Goal: Task Accomplishment & Management: Use online tool/utility

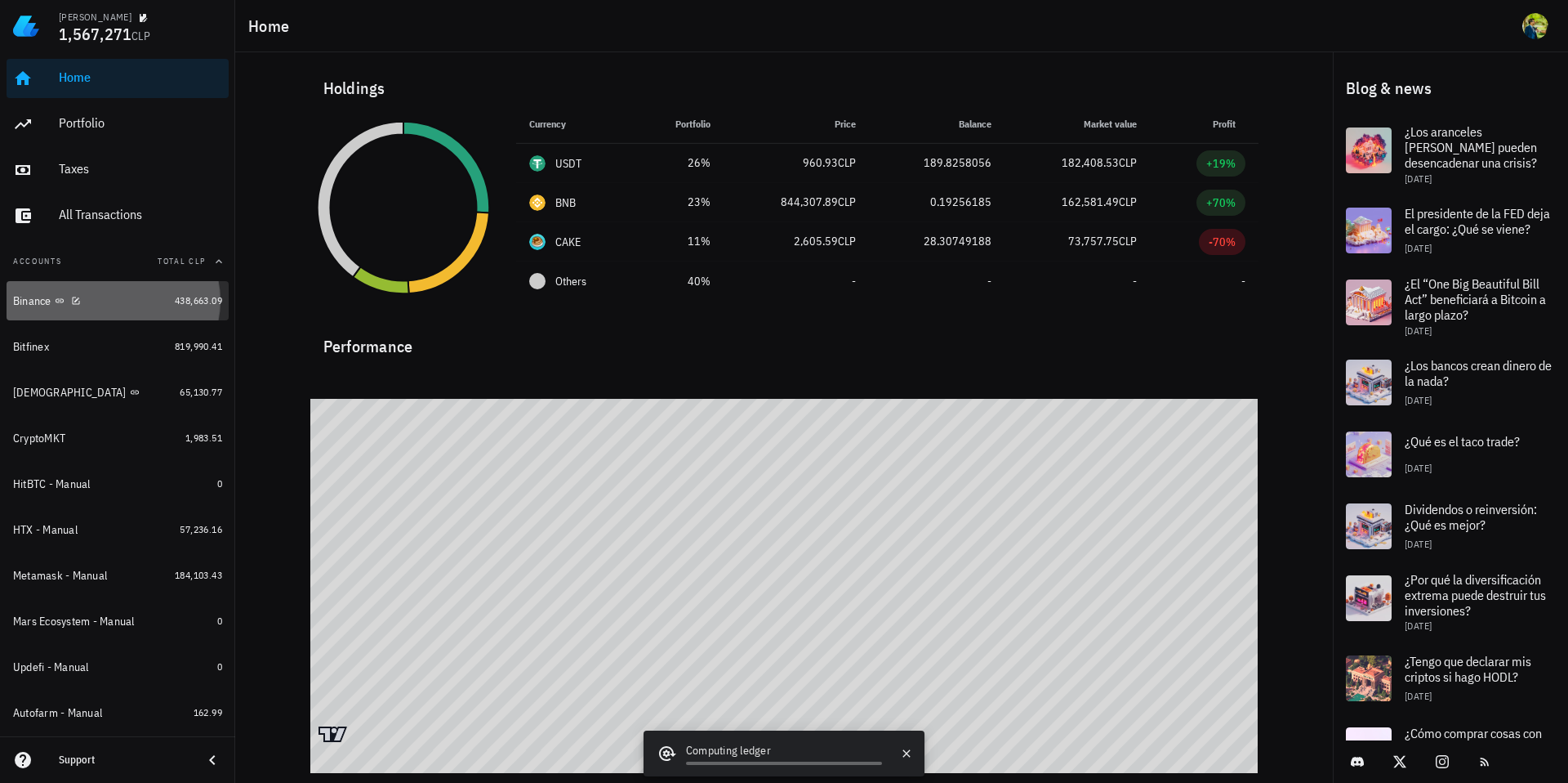
click at [100, 300] on div "Binance" at bounding box center [91, 301] width 155 height 16
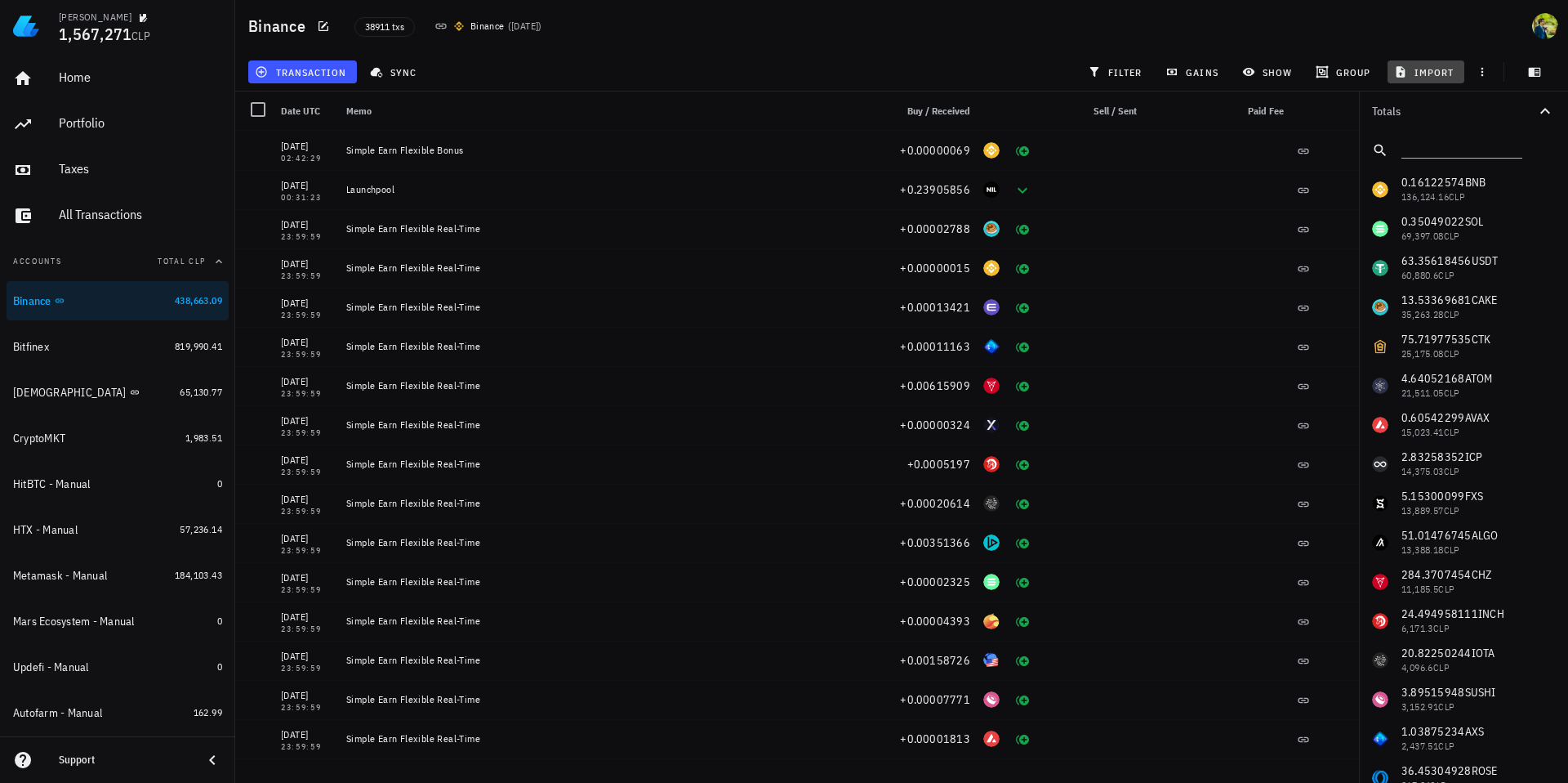
click at [1428, 70] on span "import" at bounding box center [1425, 72] width 57 height 13
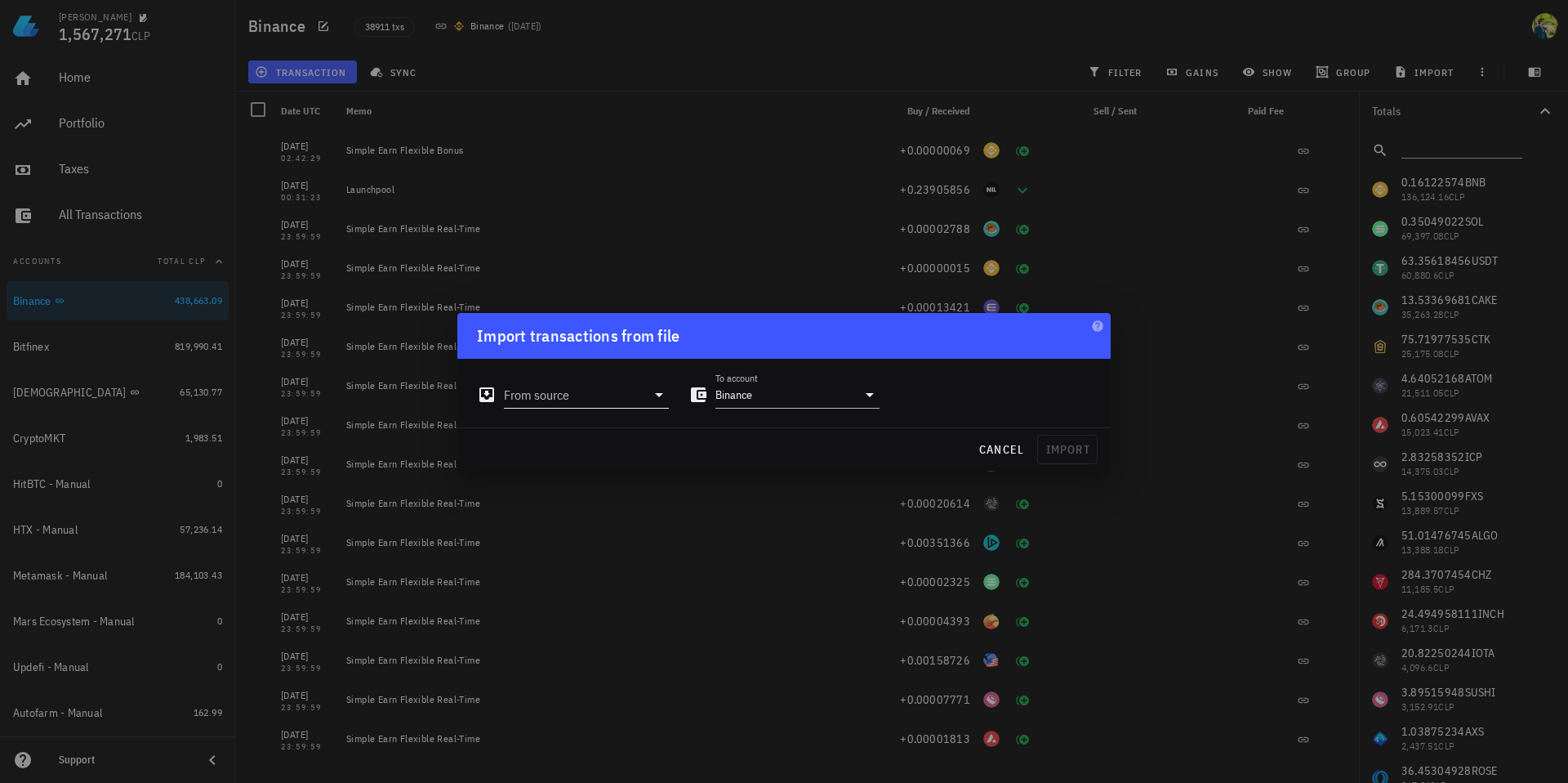
click at [640, 396] on input "From source" at bounding box center [574, 394] width 142 height 26
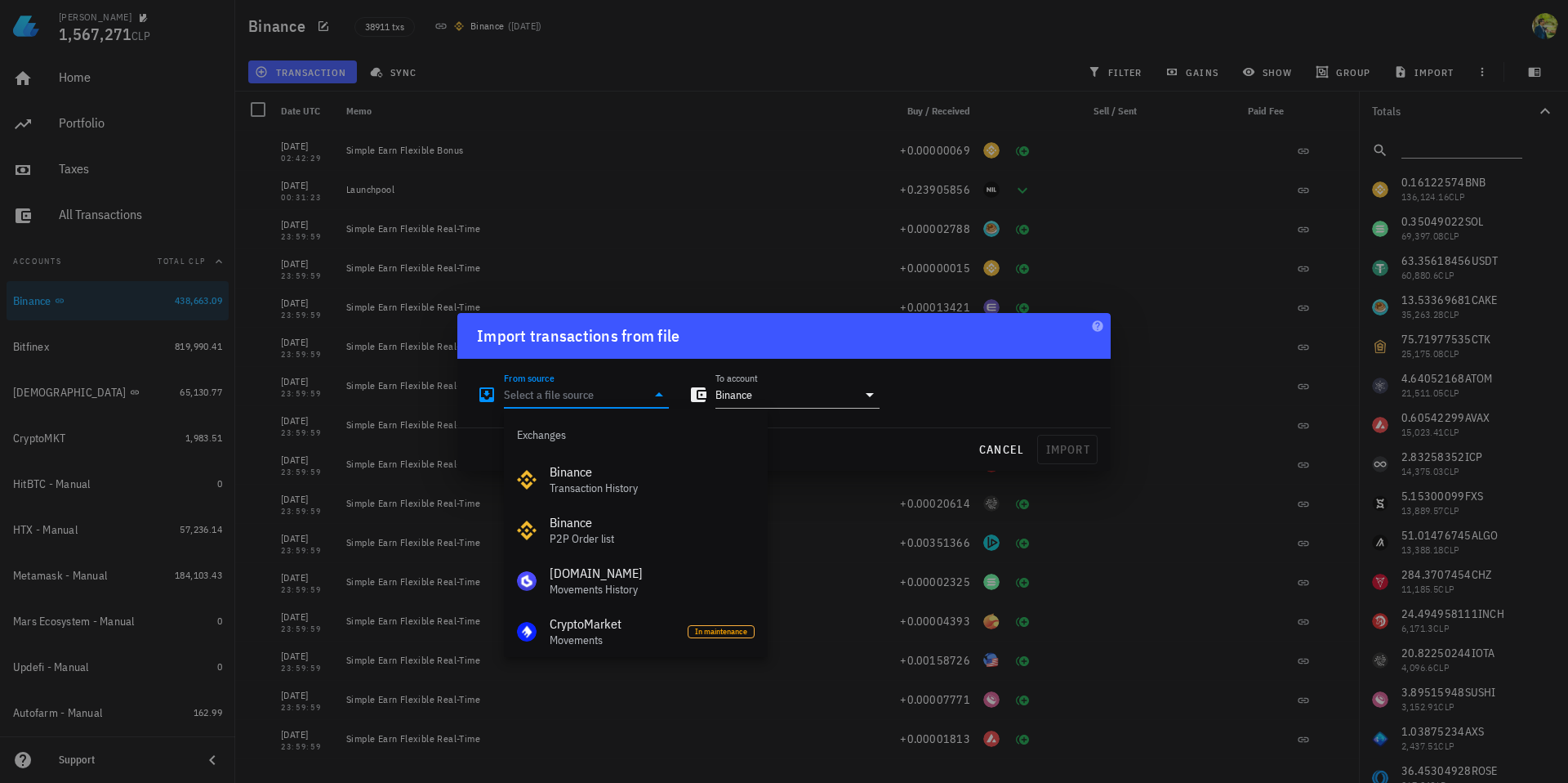
click at [990, 353] on div "Import transactions from file" at bounding box center [784, 336] width 653 height 46
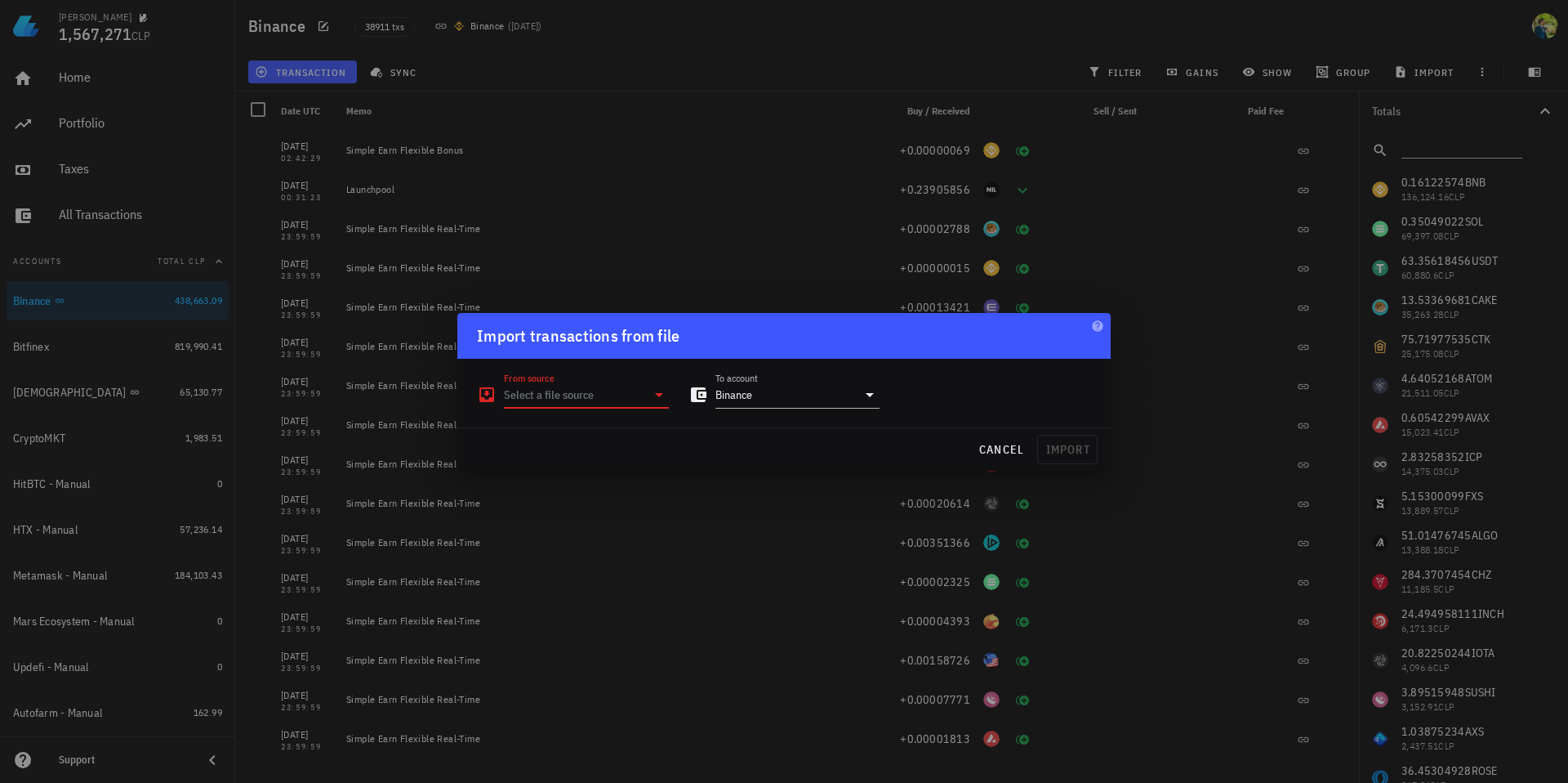
click at [625, 397] on input "From source" at bounding box center [574, 394] width 142 height 26
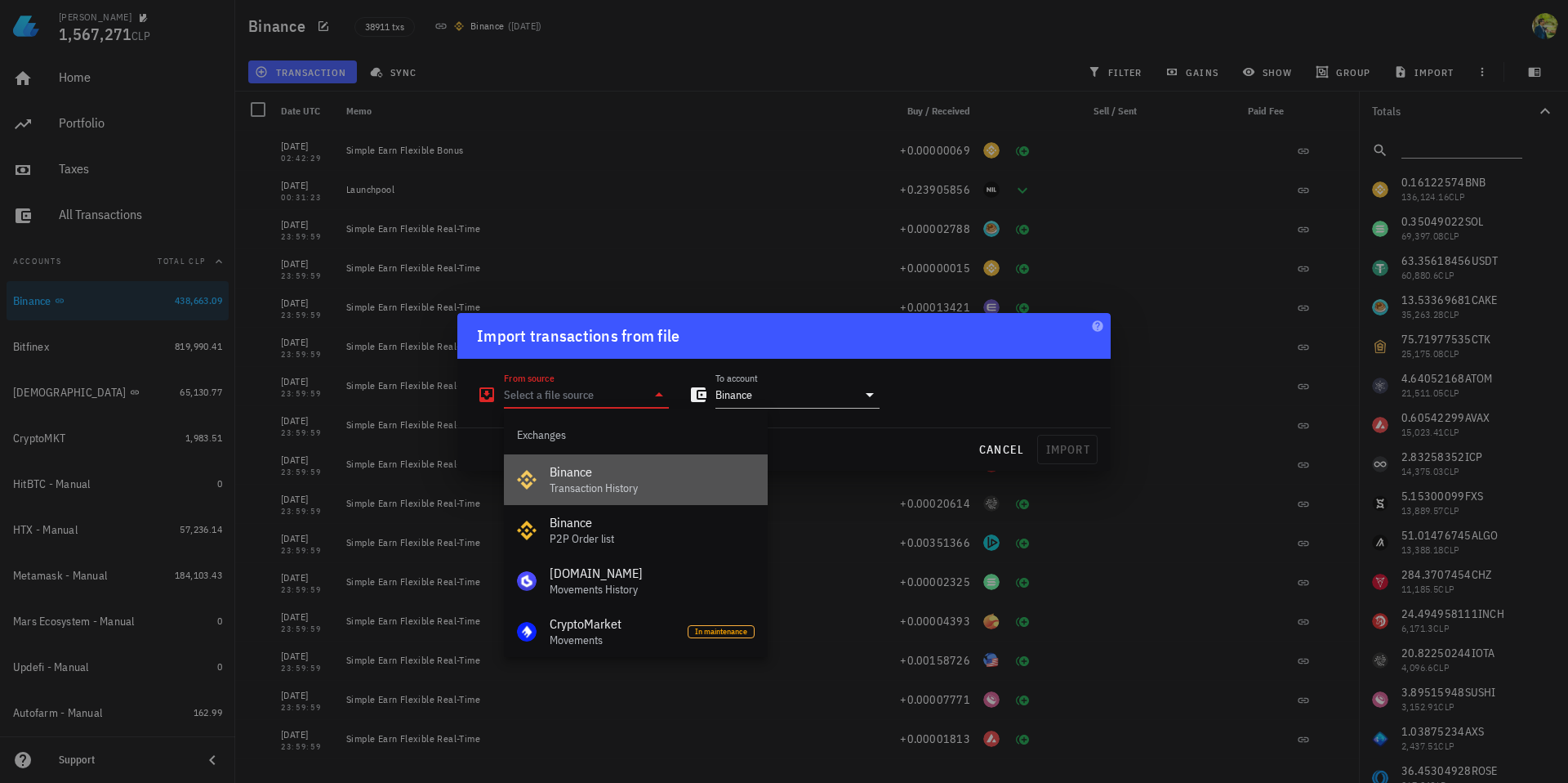
click at [649, 469] on div "Binance" at bounding box center [652, 472] width 205 height 16
type input "Binance"
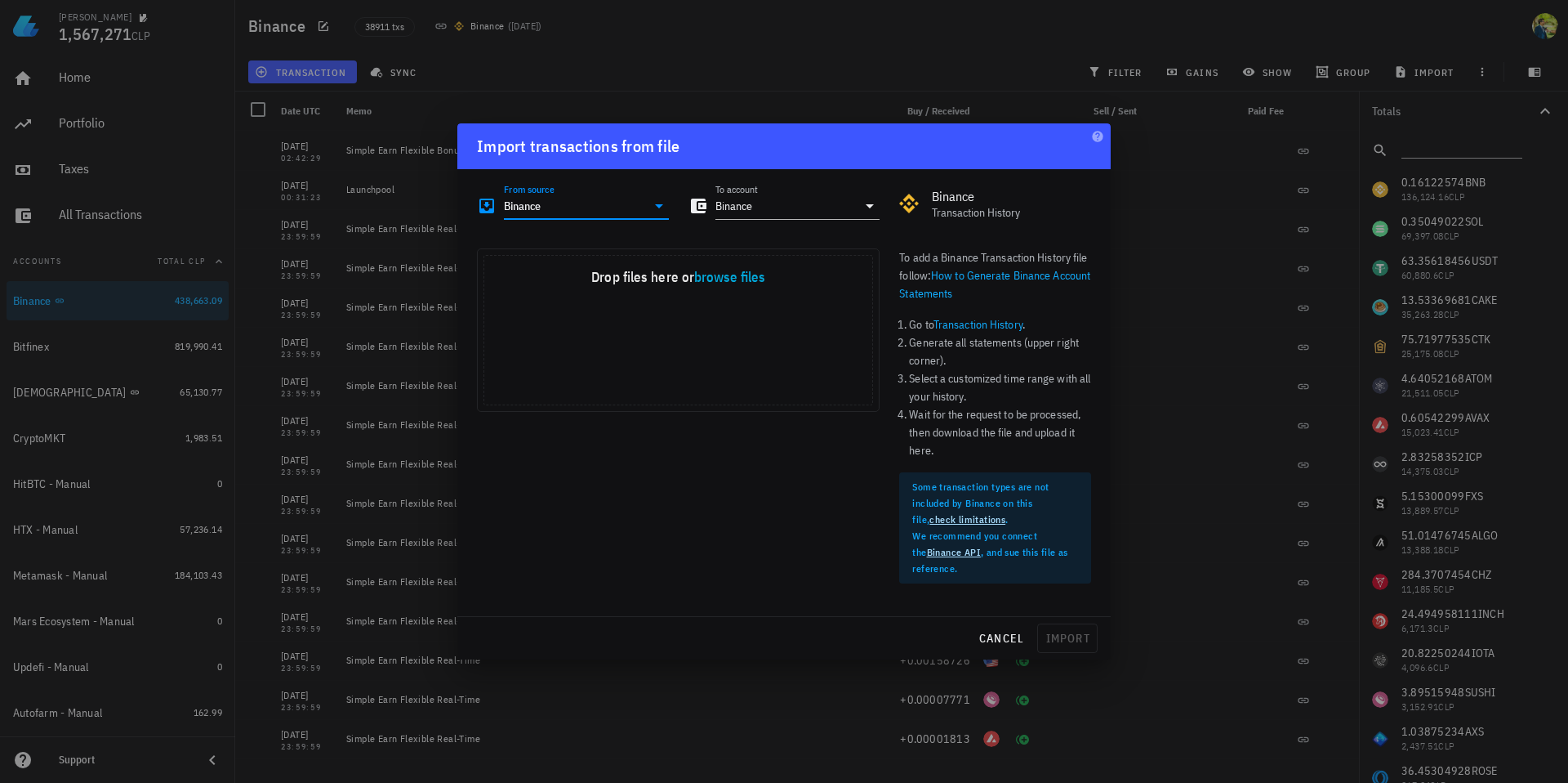
click at [660, 207] on icon at bounding box center [659, 206] width 20 height 20
click at [820, 523] on div "Drop your files here Drop files here or browse files Powered by Uppy" at bounding box center [678, 422] width 422 height 368
click at [990, 639] on span "cancel" at bounding box center [1002, 638] width 47 height 15
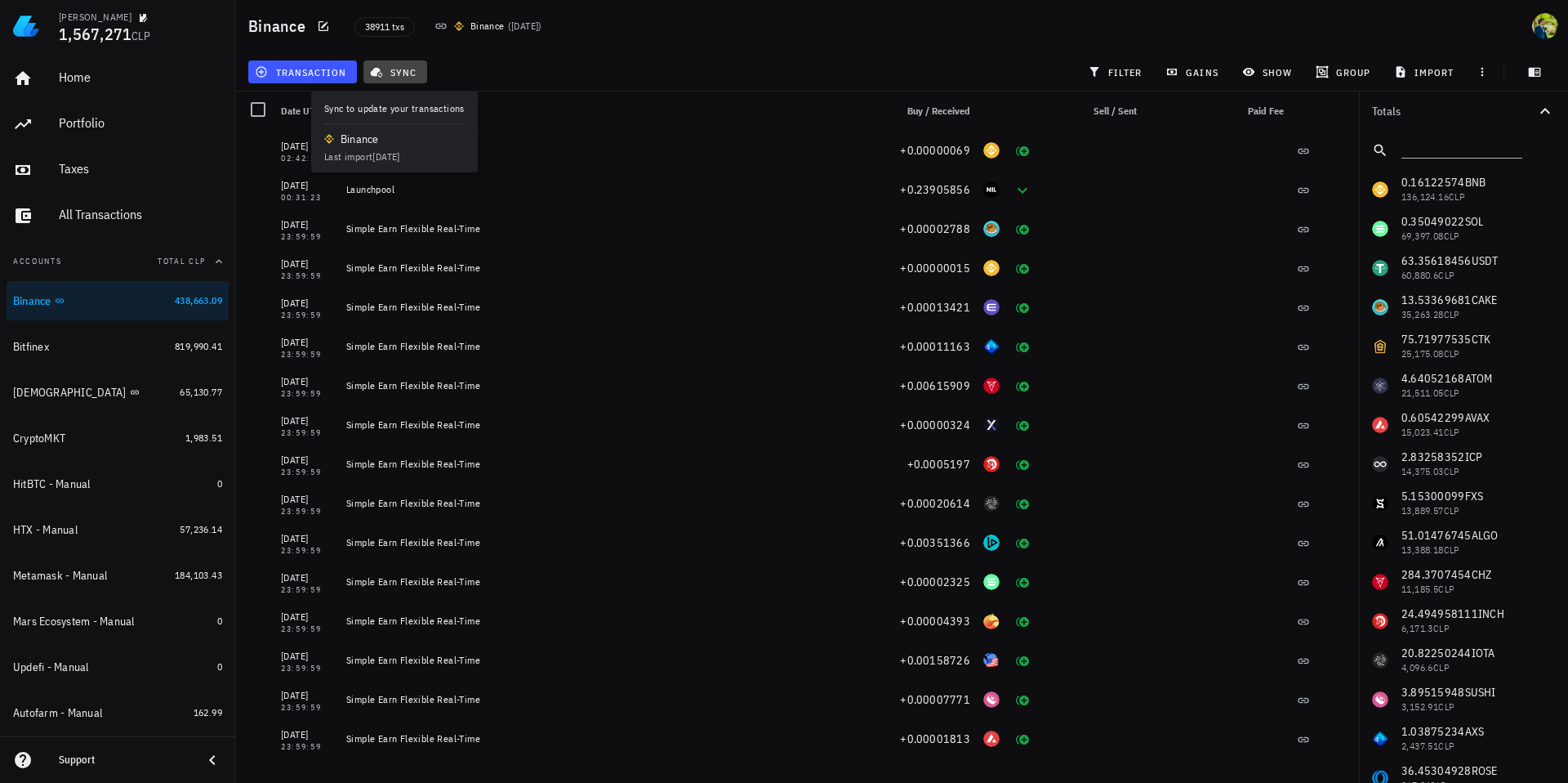
click at [406, 73] on span "sync" at bounding box center [394, 72] width 43 height 13
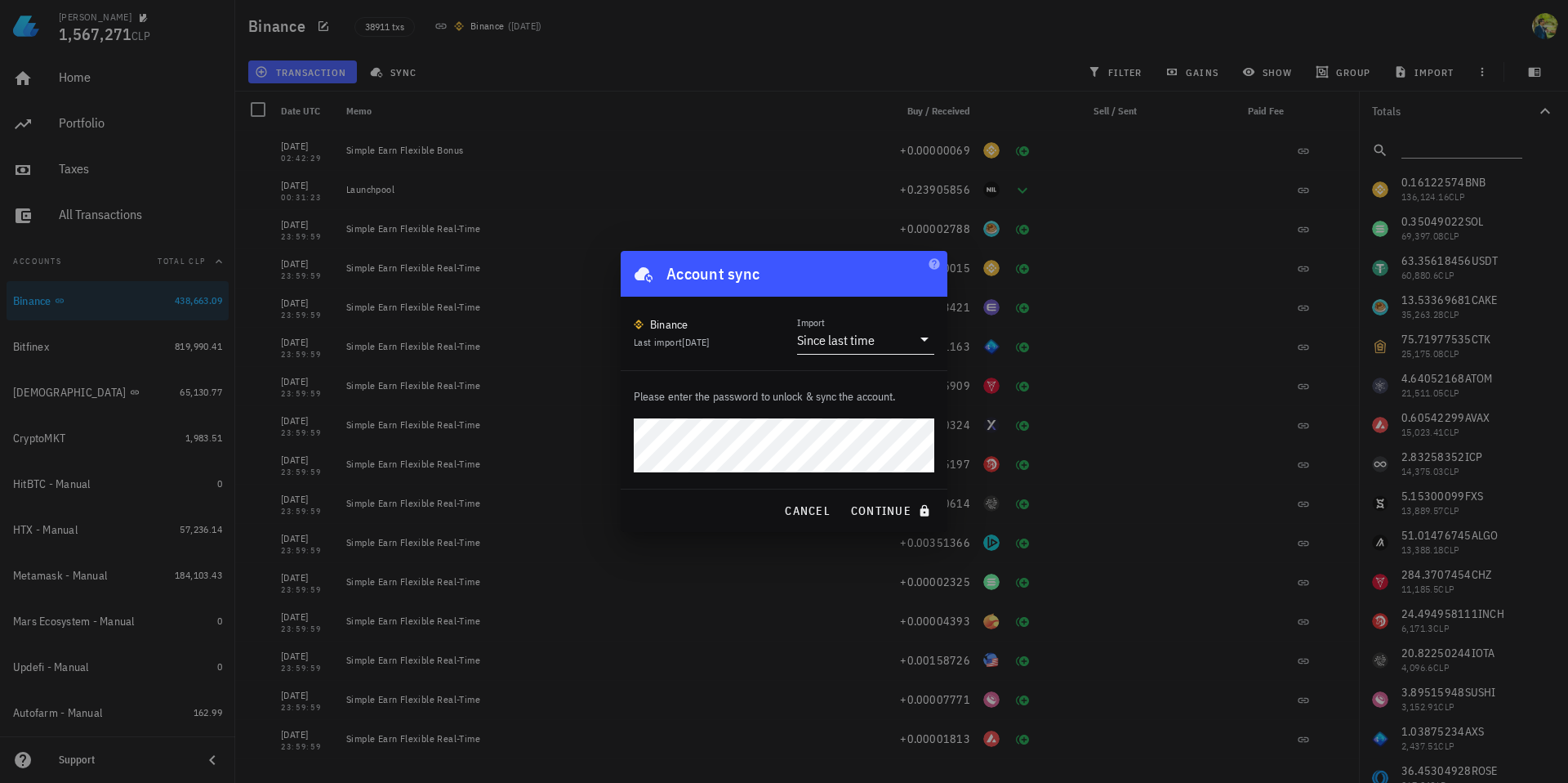
click at [902, 341] on input "Import" at bounding box center [895, 340] width 34 height 26
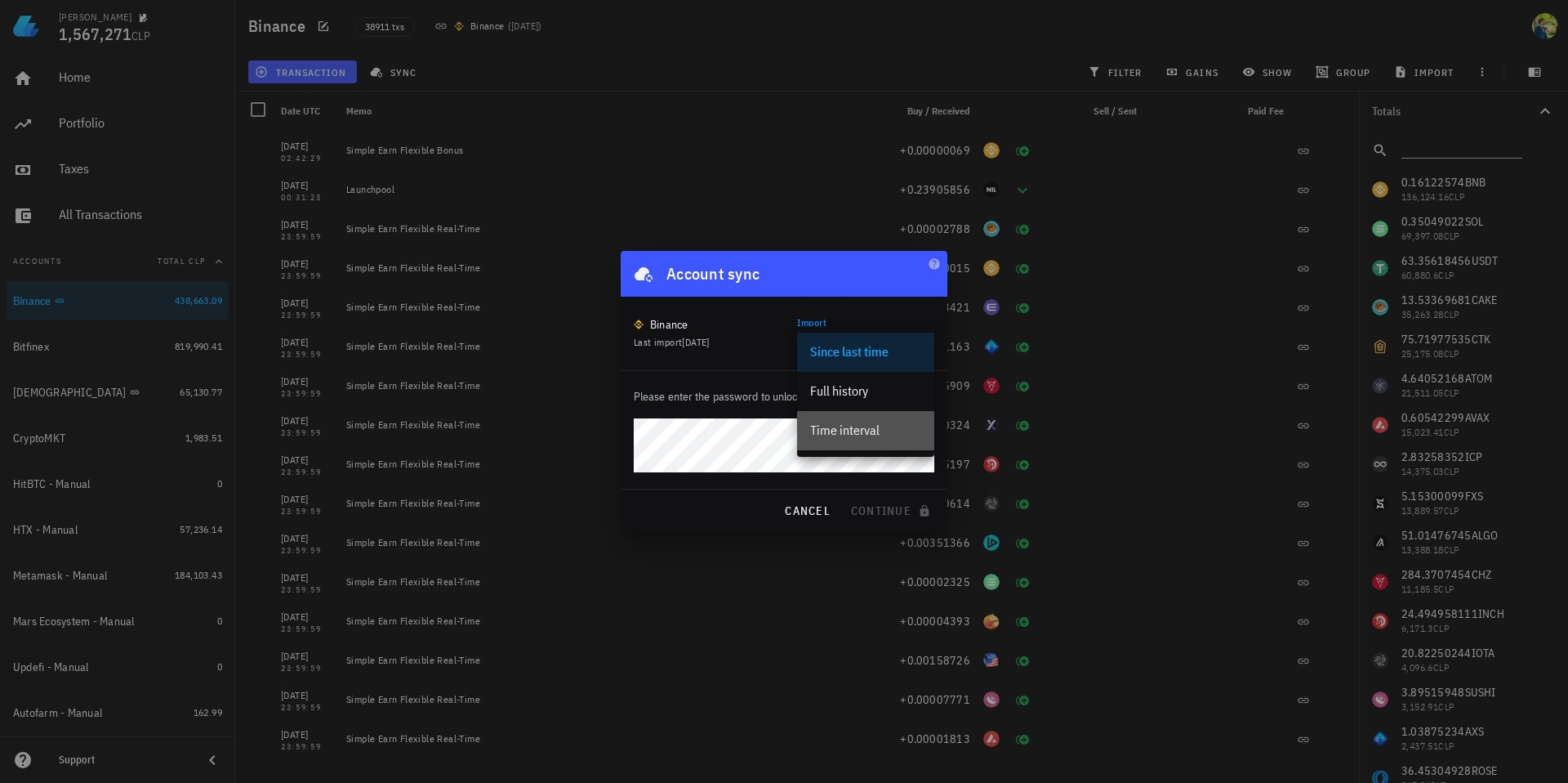
click at [866, 433] on div "Time interval" at bounding box center [866, 430] width 112 height 16
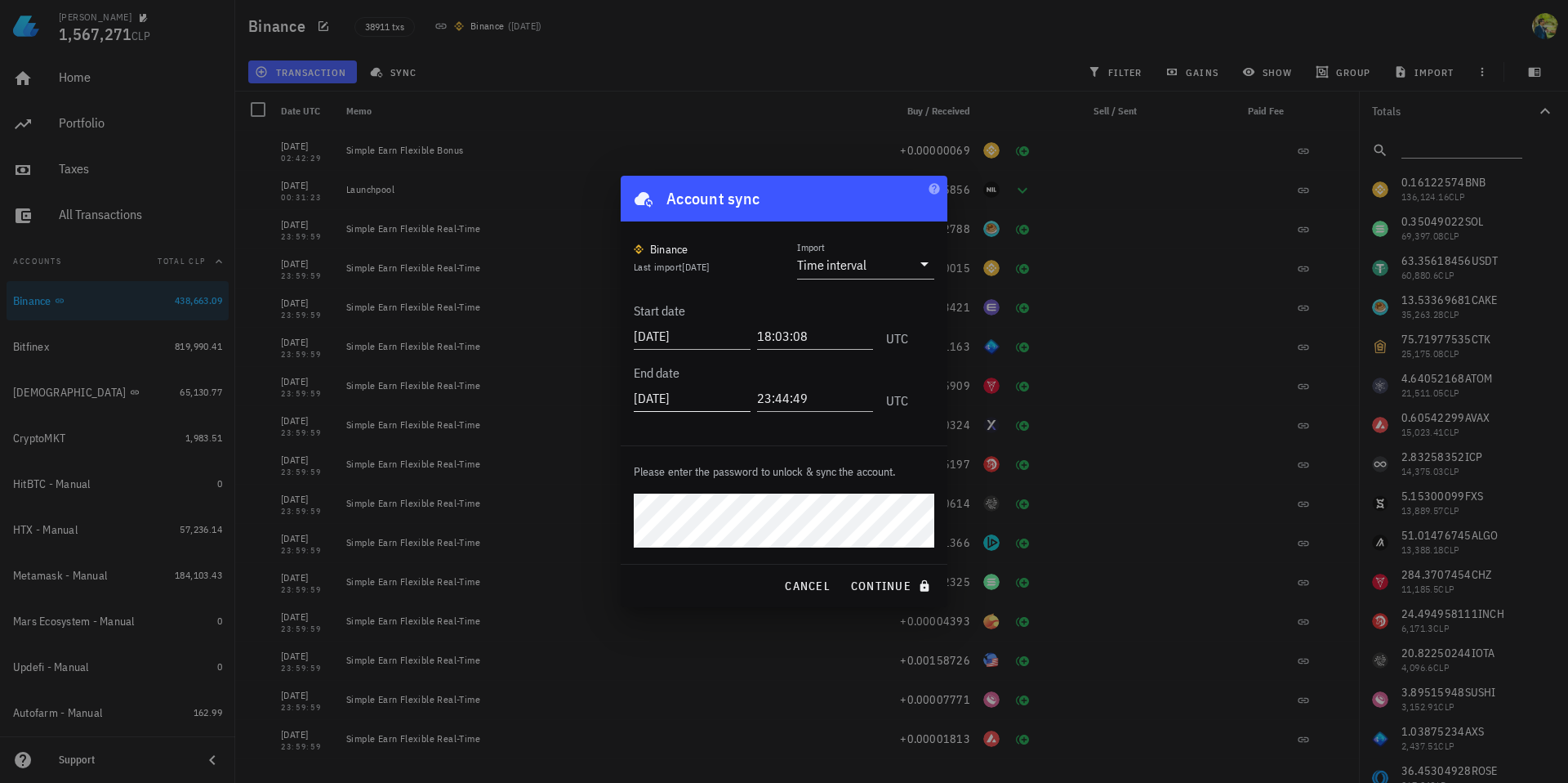
click at [679, 397] on input "2025-08-24" at bounding box center [692, 397] width 116 height 26
click at [720, 398] on input "2025-04-20" at bounding box center [694, 397] width 120 height 26
type input "2025-04-20"
click at [865, 587] on span "continue" at bounding box center [892, 586] width 84 height 15
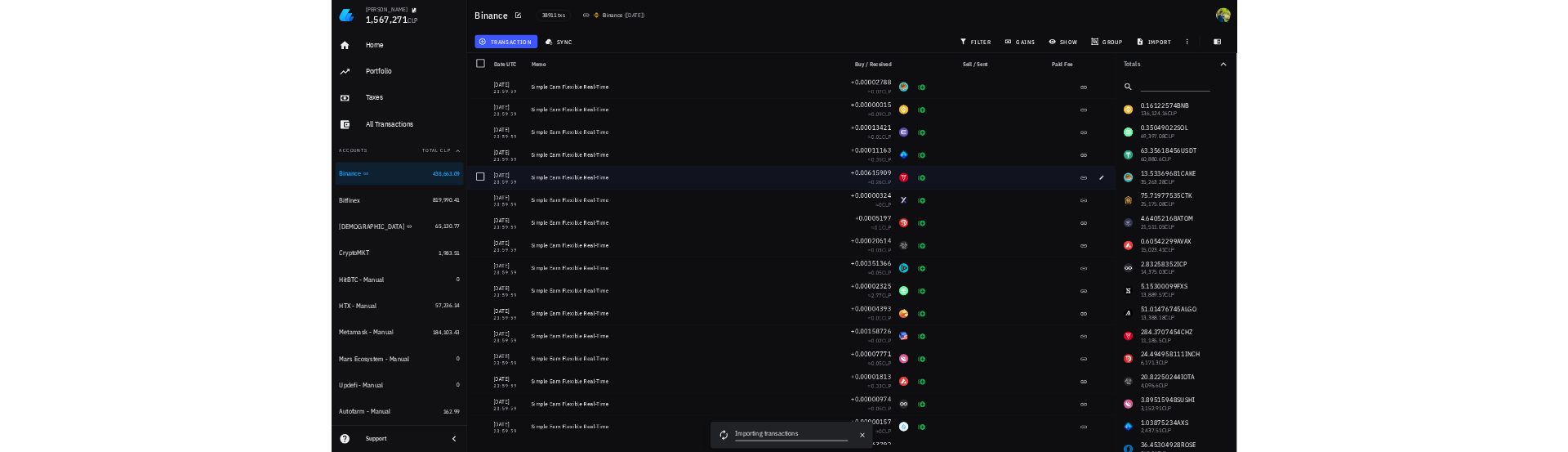
scroll to position [0, 0]
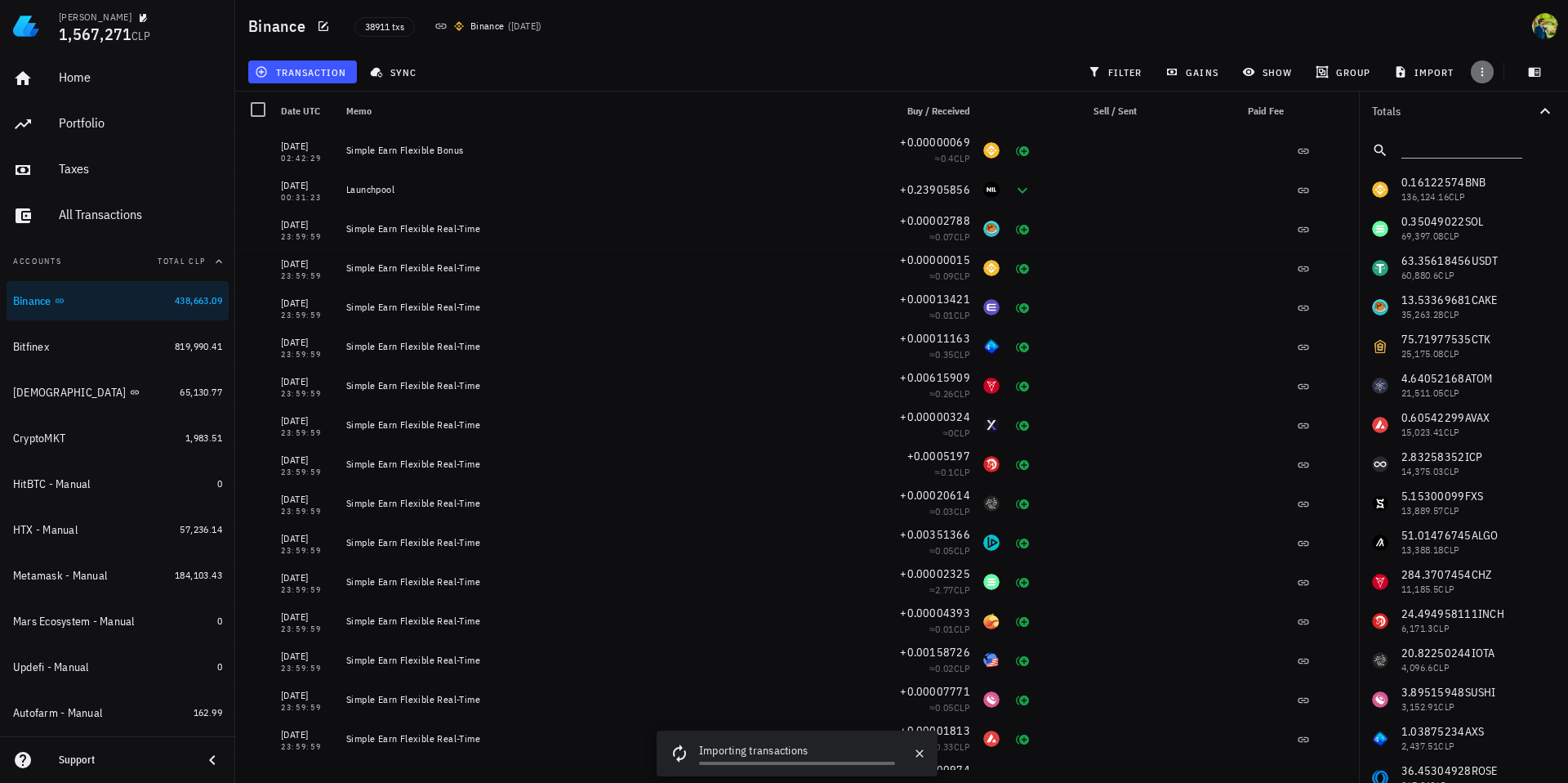
click at [1486, 75] on icon "button" at bounding box center [1481, 72] width 13 height 13
click at [1410, 15] on div "Binance 38911 txs Binance ( 5 months ago )" at bounding box center [901, 26] width 1333 height 52
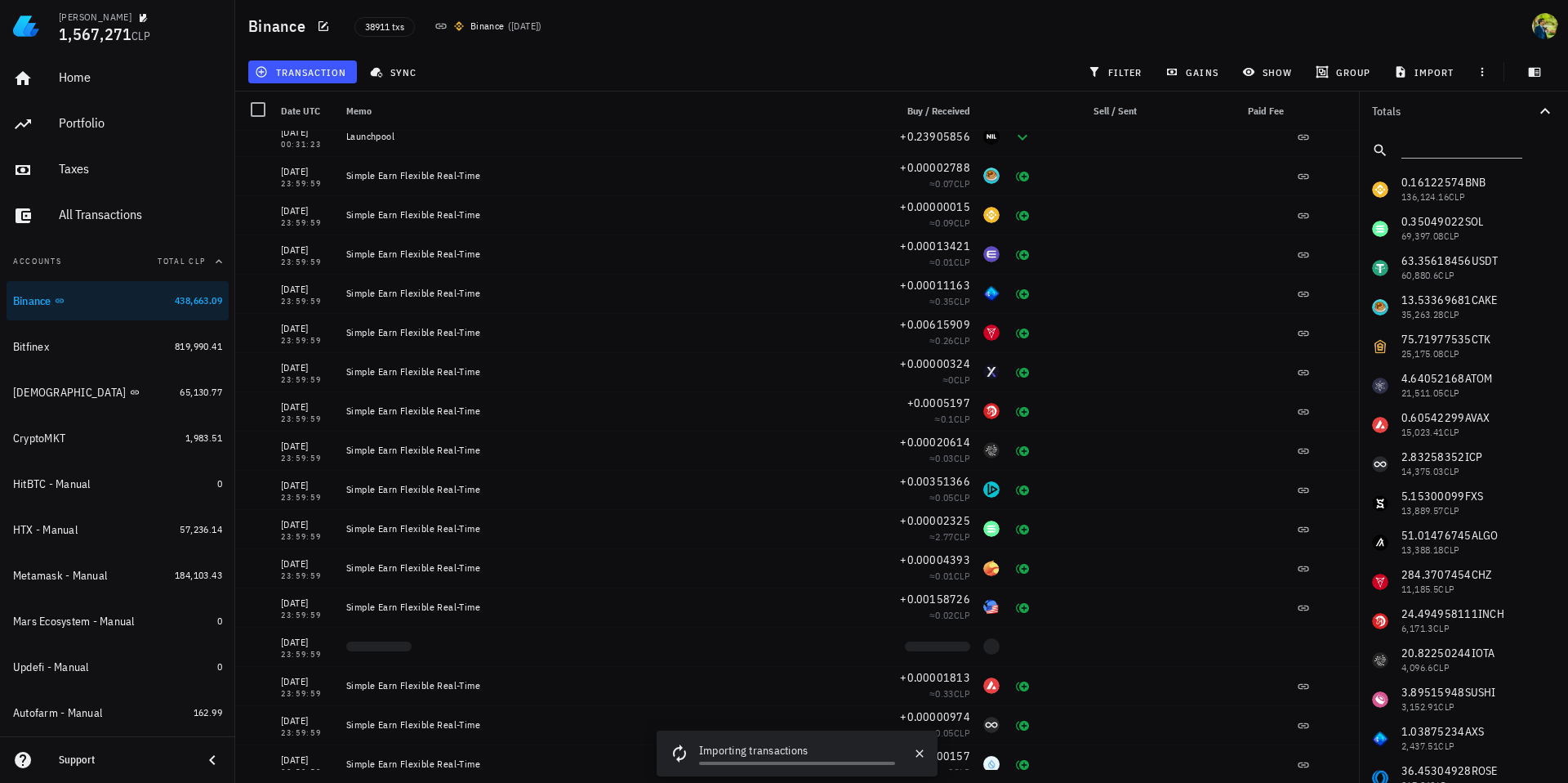
scroll to position [53, 0]
click at [785, 758] on div "Importing transactions" at bounding box center [796, 752] width 196 height 20
click at [784, 753] on div "Importing transactions" at bounding box center [796, 752] width 196 height 20
click at [785, 752] on div "Importing transactions" at bounding box center [796, 752] width 196 height 20
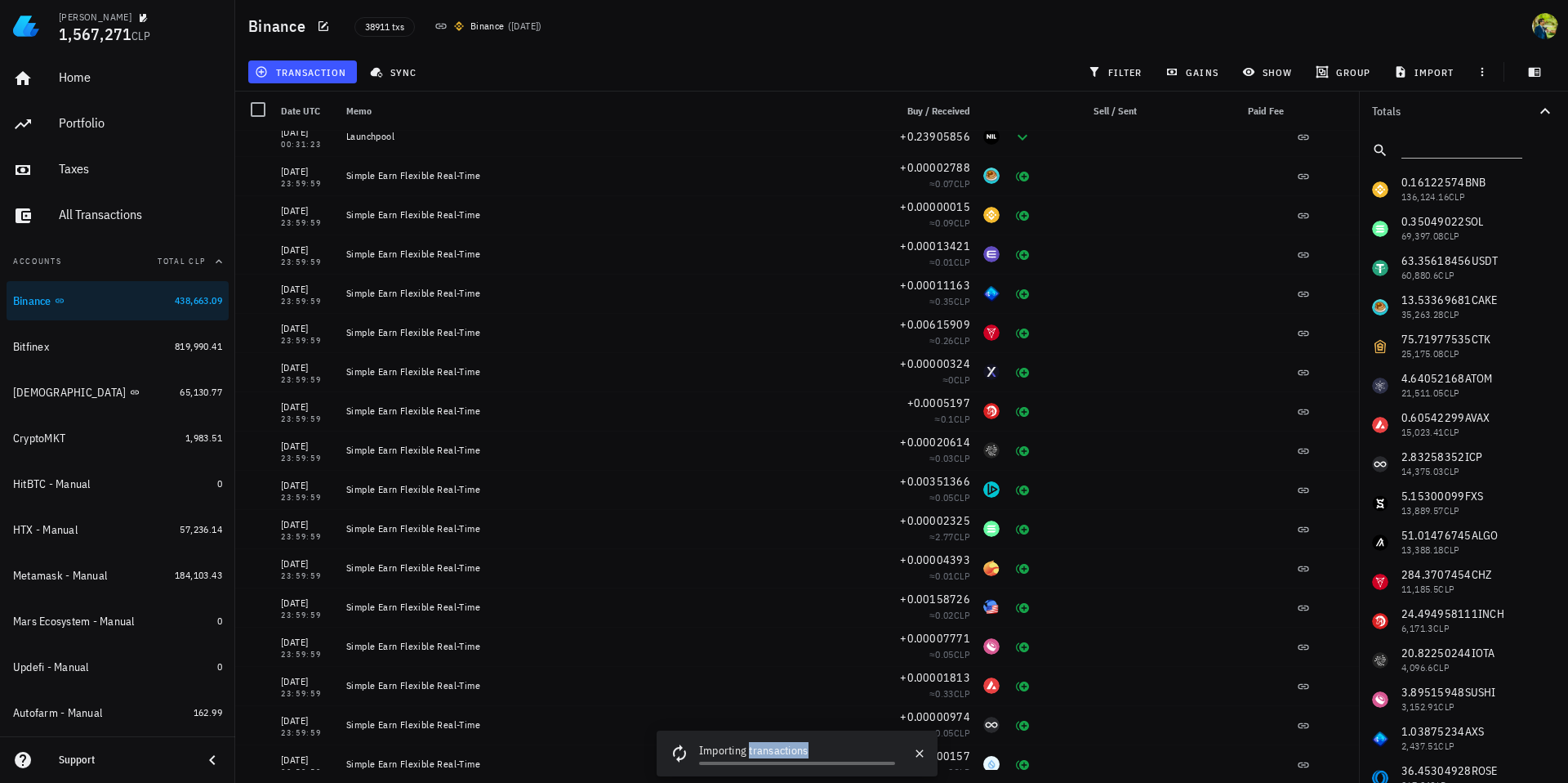
click at [786, 752] on div "Importing transactions" at bounding box center [796, 752] width 196 height 20
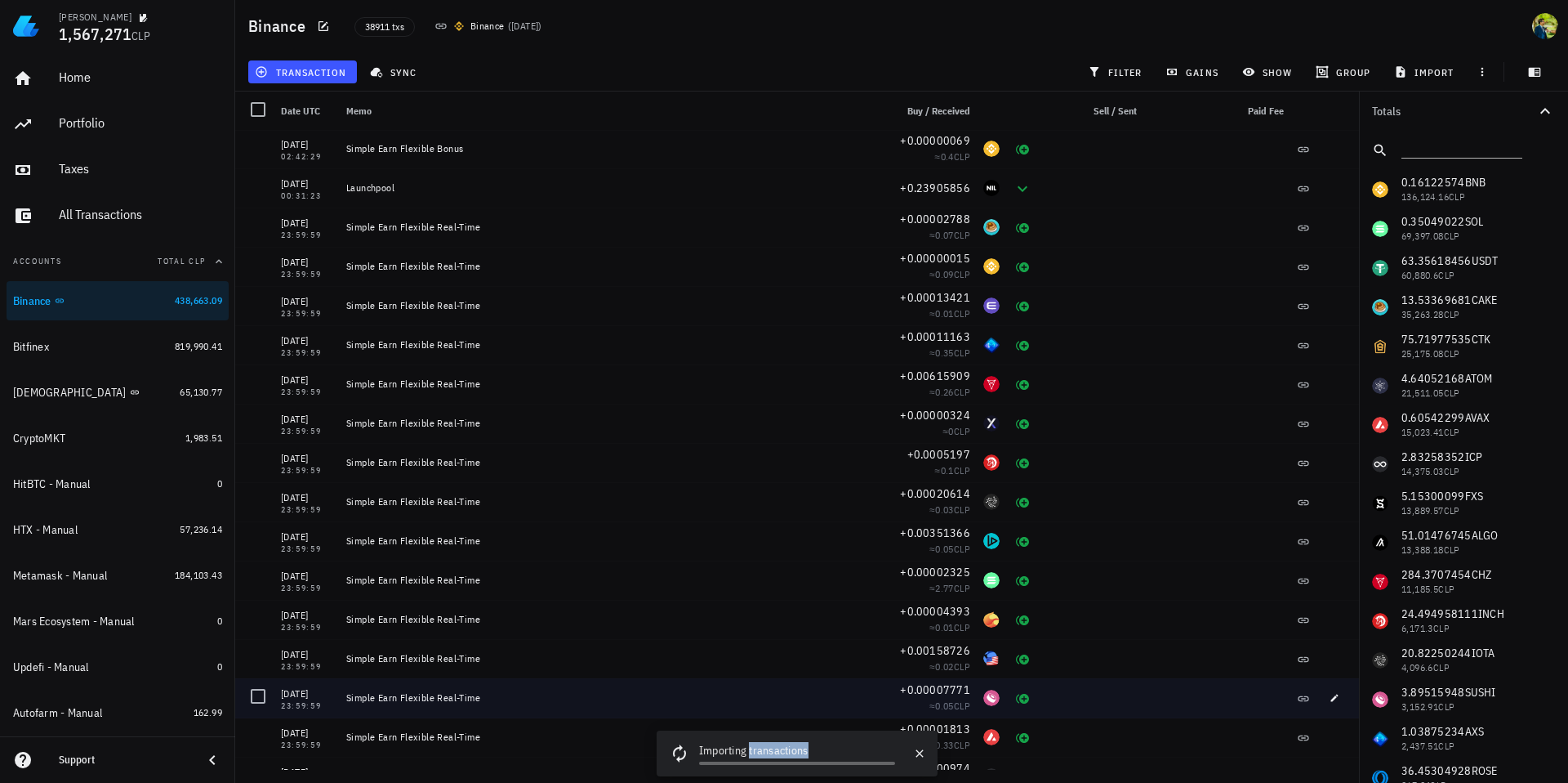
scroll to position [0, 0]
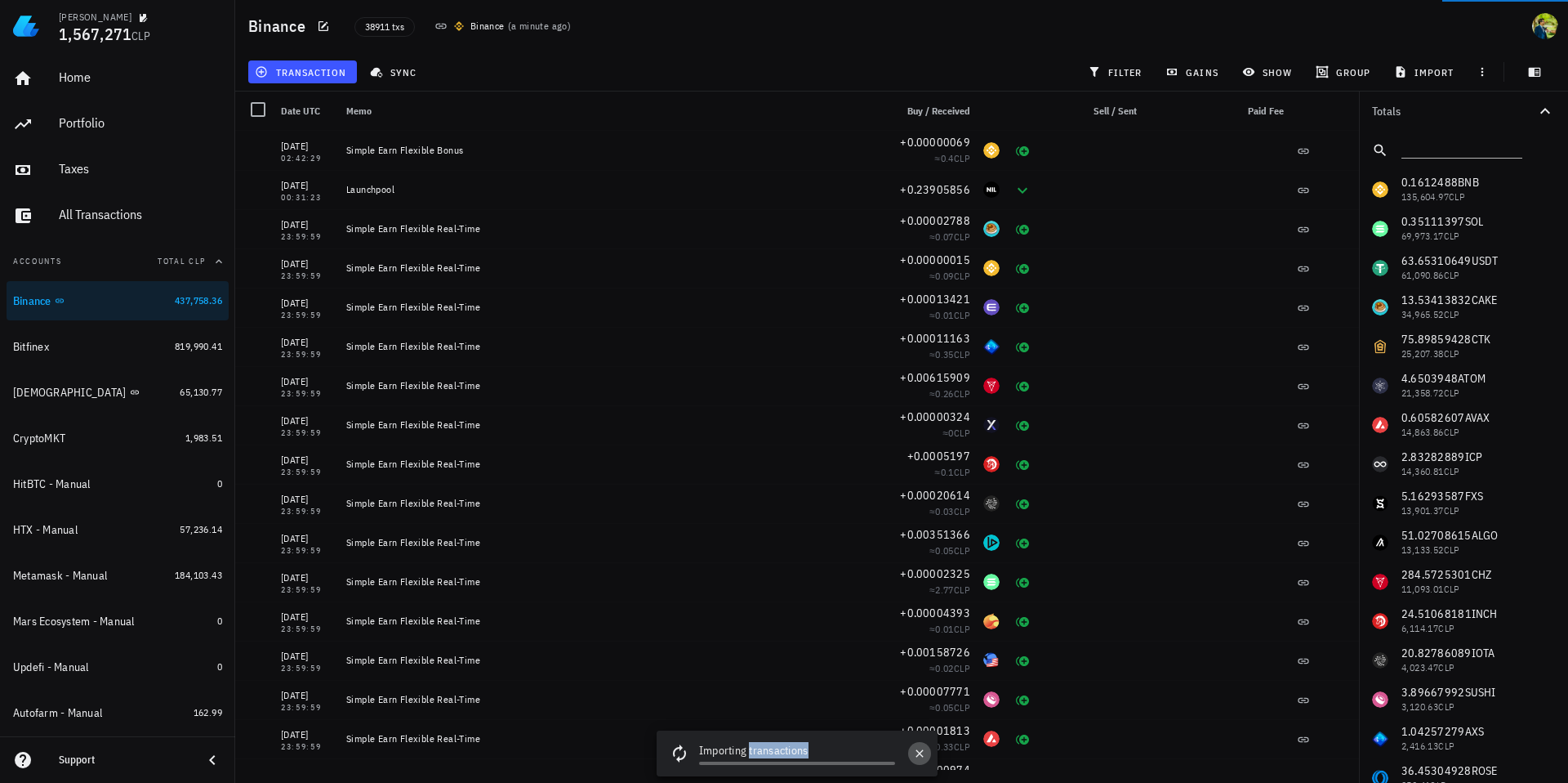
click at [915, 754] on icon "button" at bounding box center [919, 753] width 13 height 13
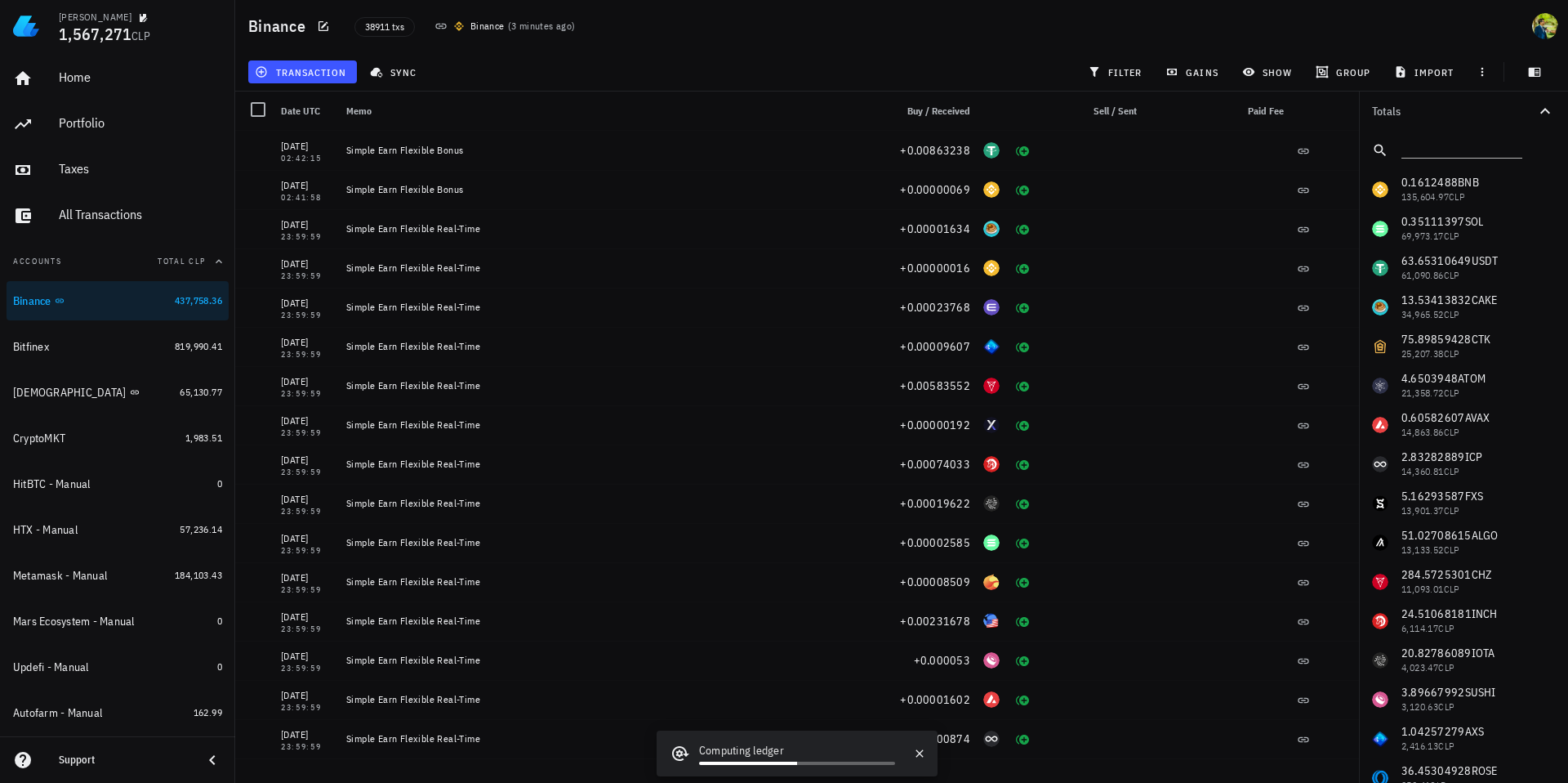
click at [785, 16] on div "38911 txs Binance ( 3 minutes ago )" at bounding box center [702, 26] width 716 height 41
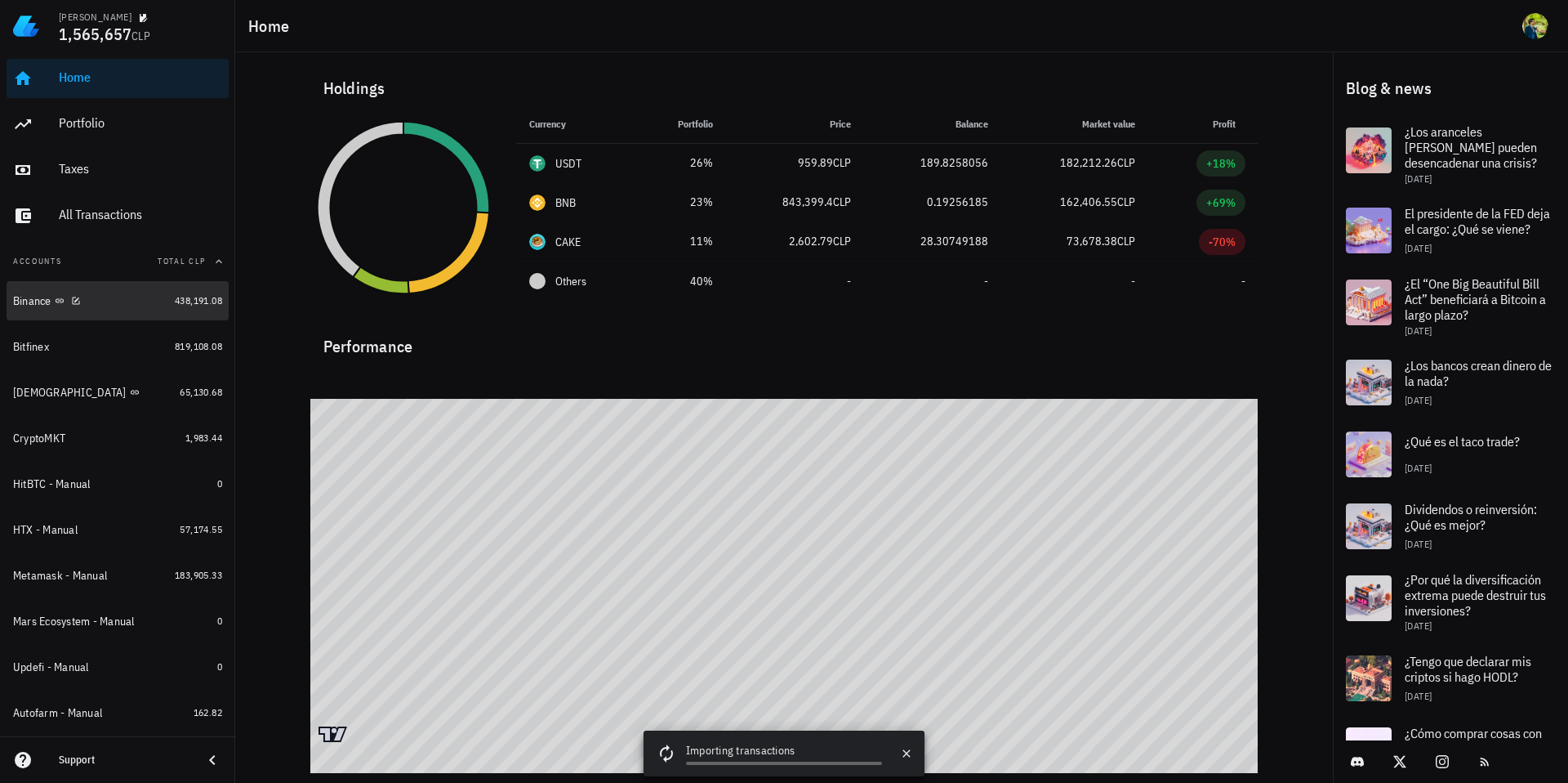
click at [69, 303] on div at bounding box center [73, 300] width 16 height 14
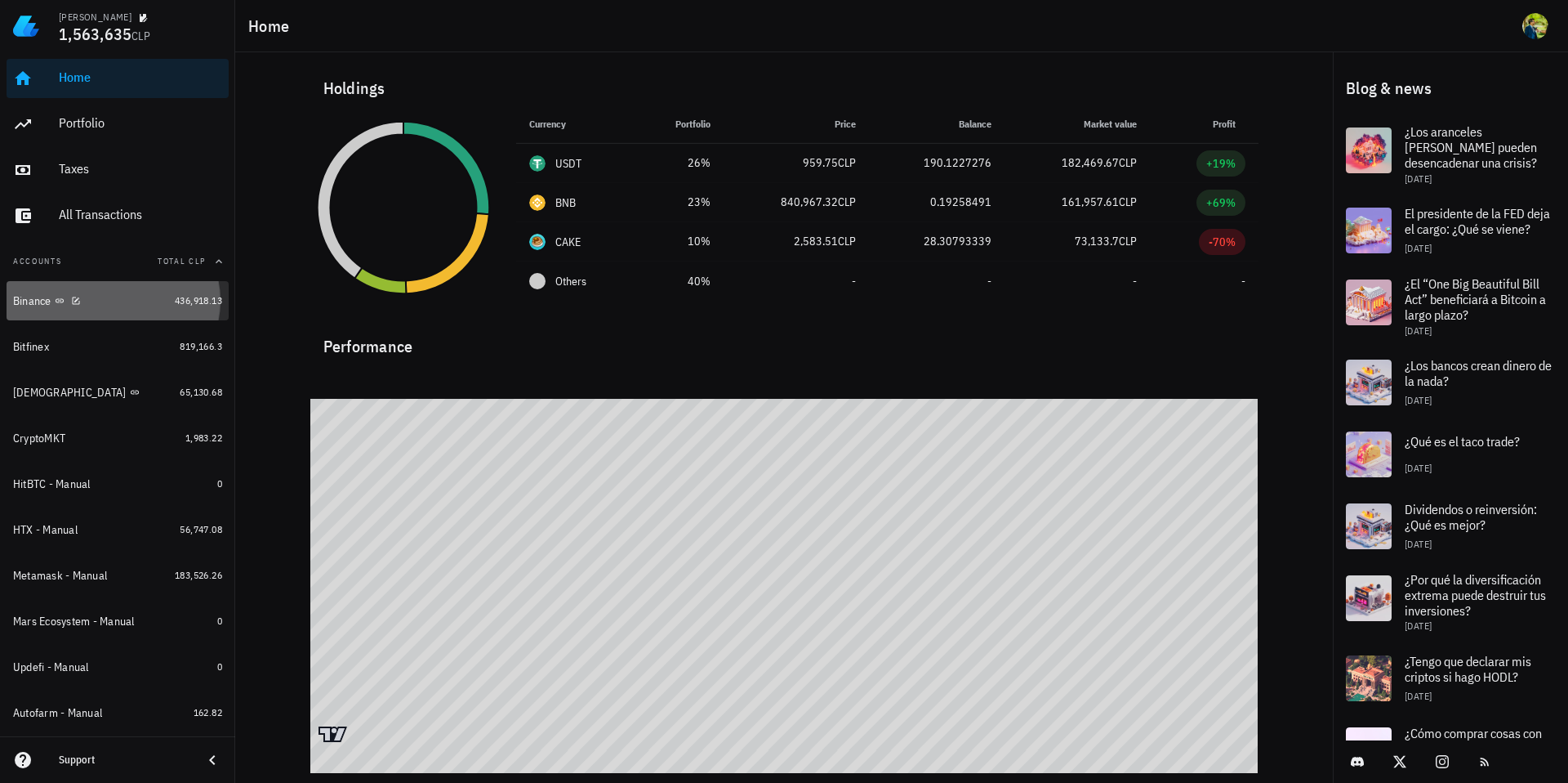
click at [45, 292] on div "Binance" at bounding box center [91, 301] width 155 height 35
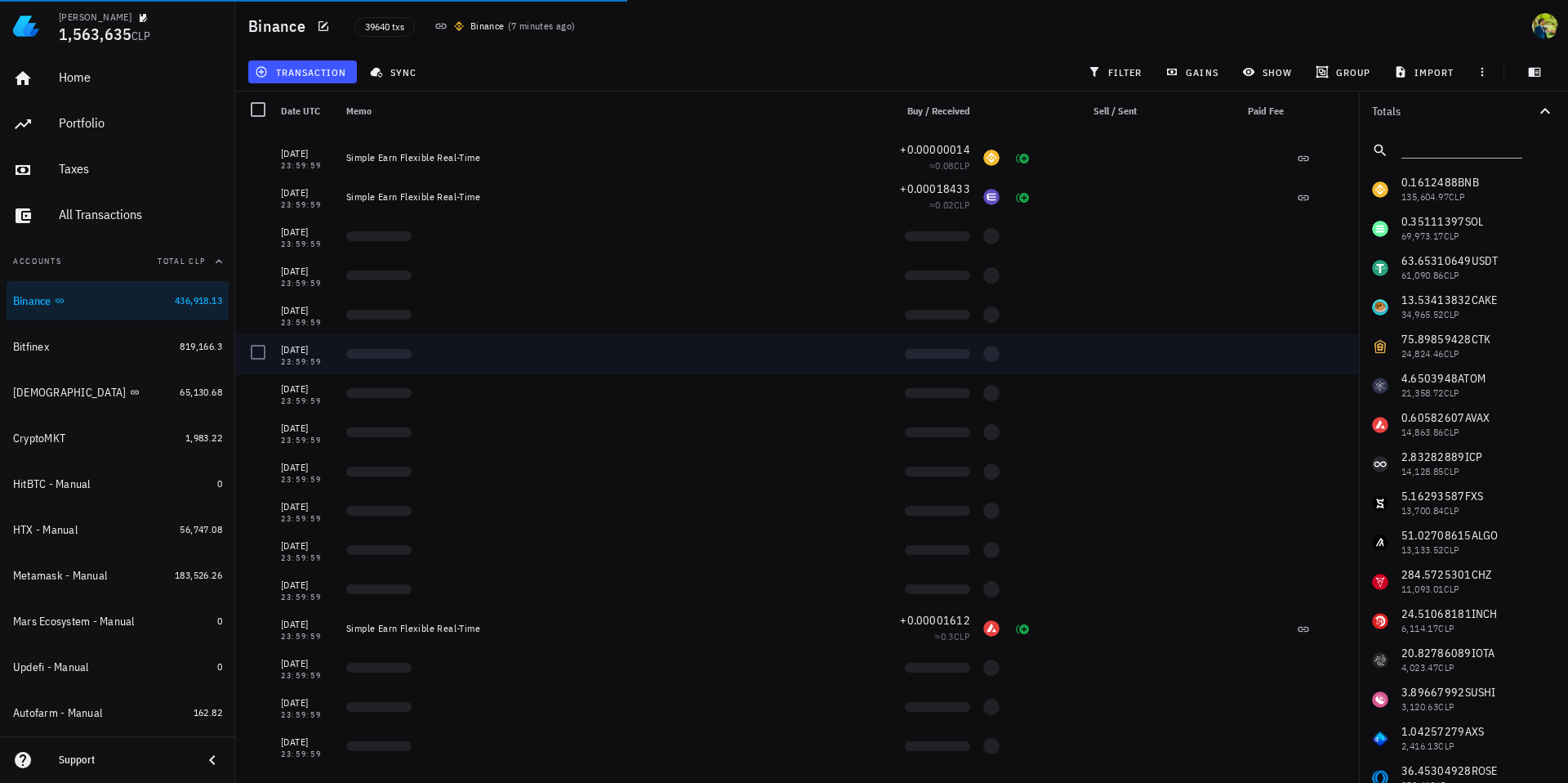
scroll to position [27653, 0]
